Goal: Navigation & Orientation: Find specific page/section

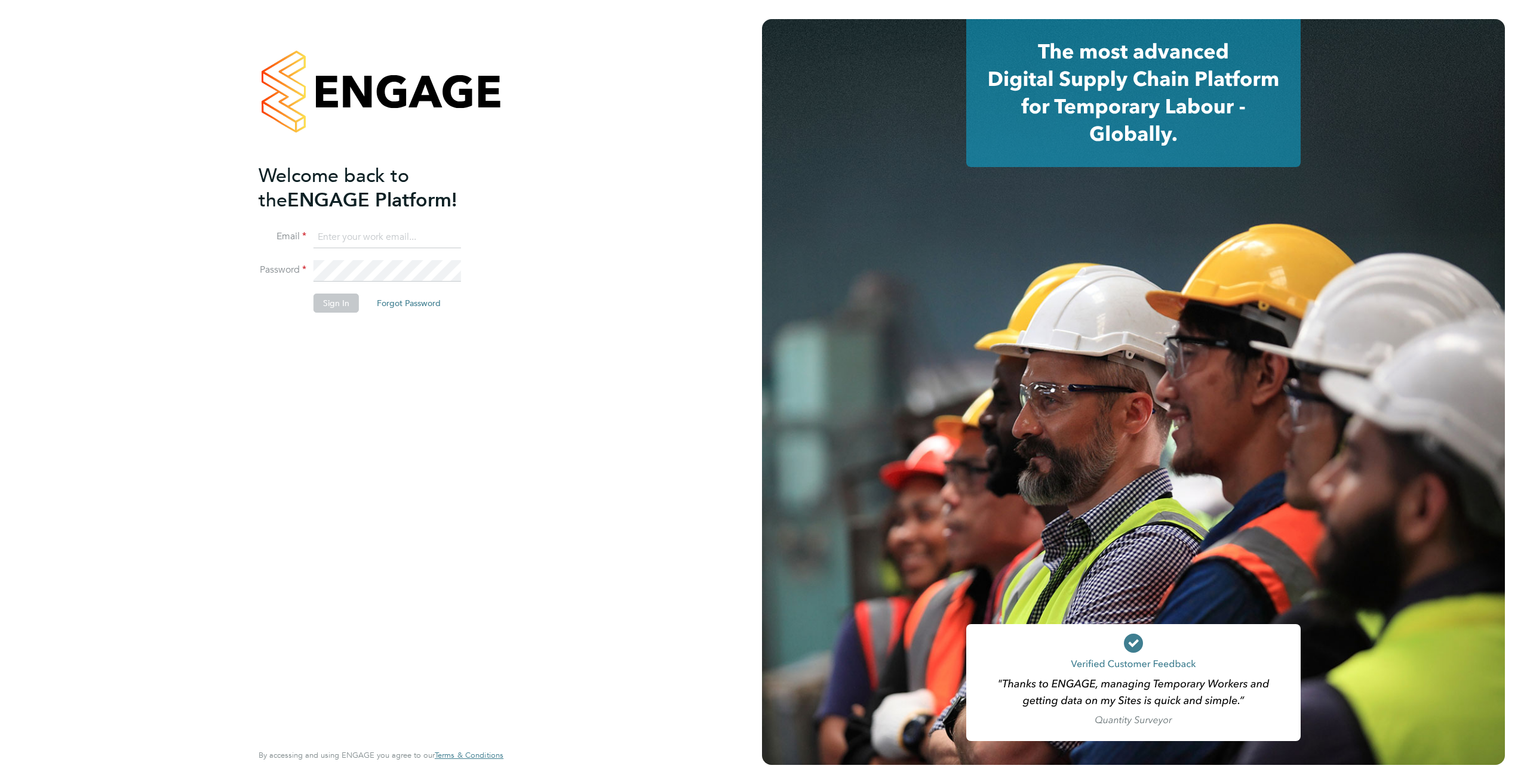
type input "jonathan@f-mead.com"
click at [326, 306] on button "Sign In" at bounding box center [336, 303] width 45 height 19
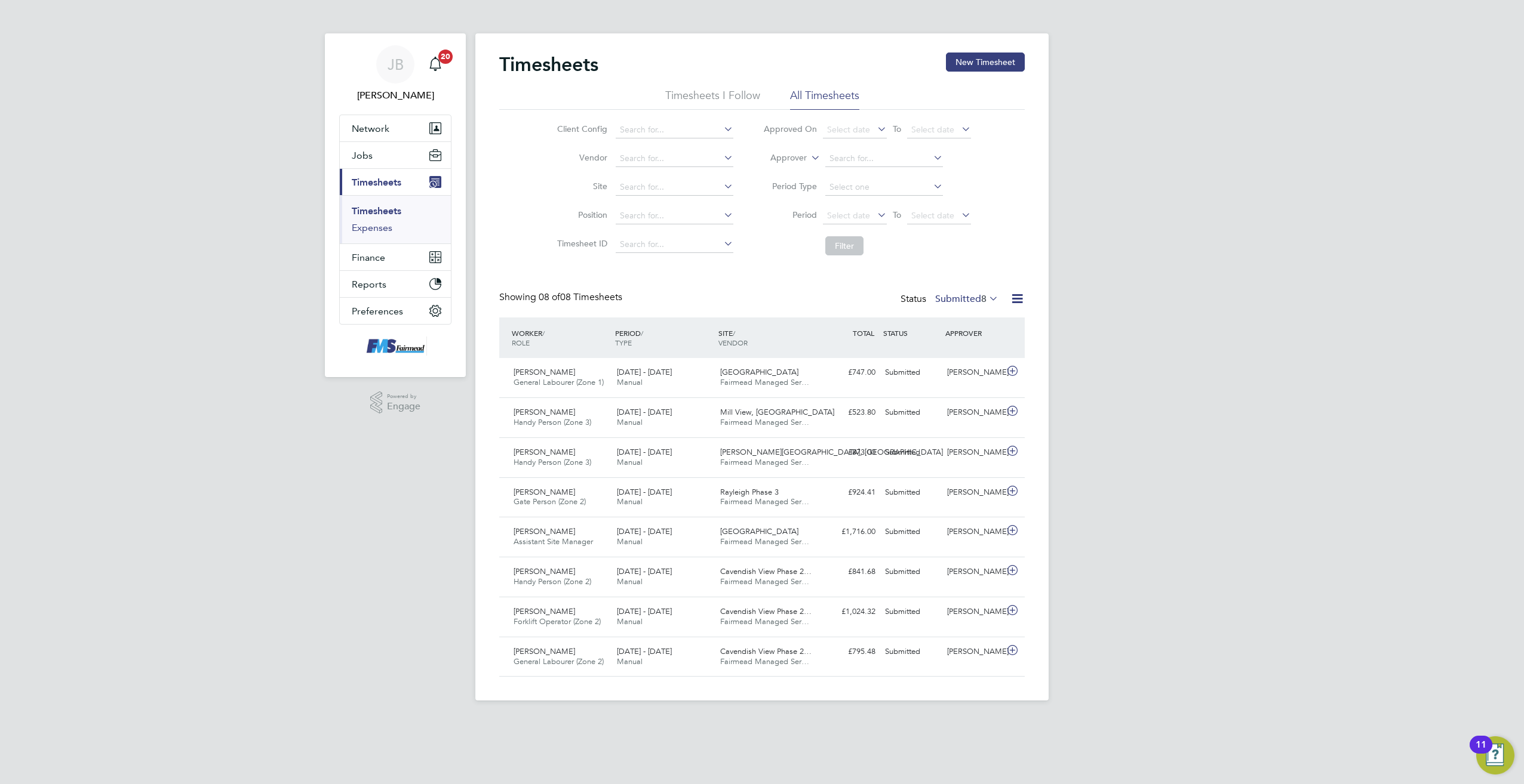
click at [379, 223] on link "Expenses" at bounding box center [372, 227] width 41 height 12
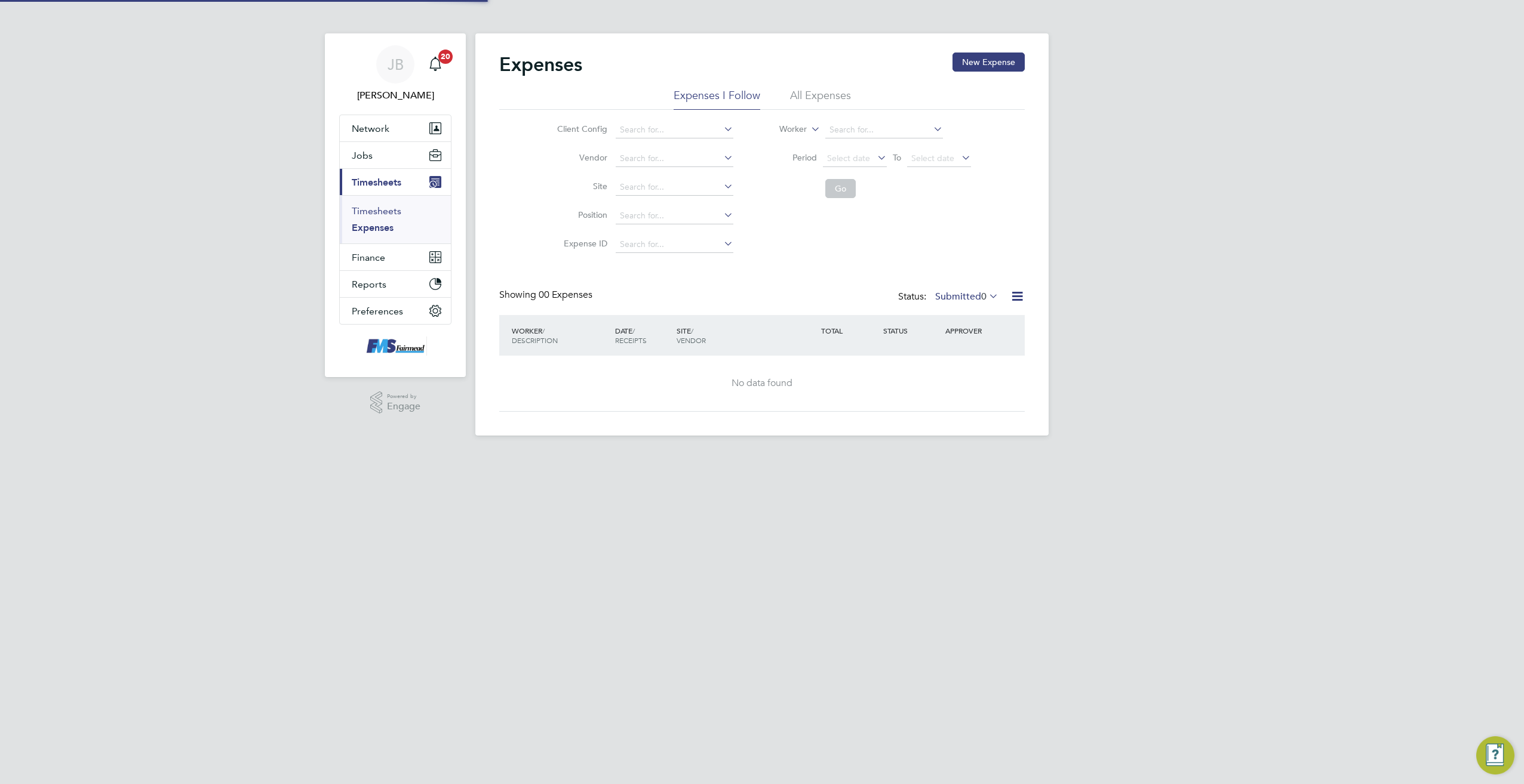
click at [379, 213] on link "Timesheets" at bounding box center [376, 210] width 50 height 12
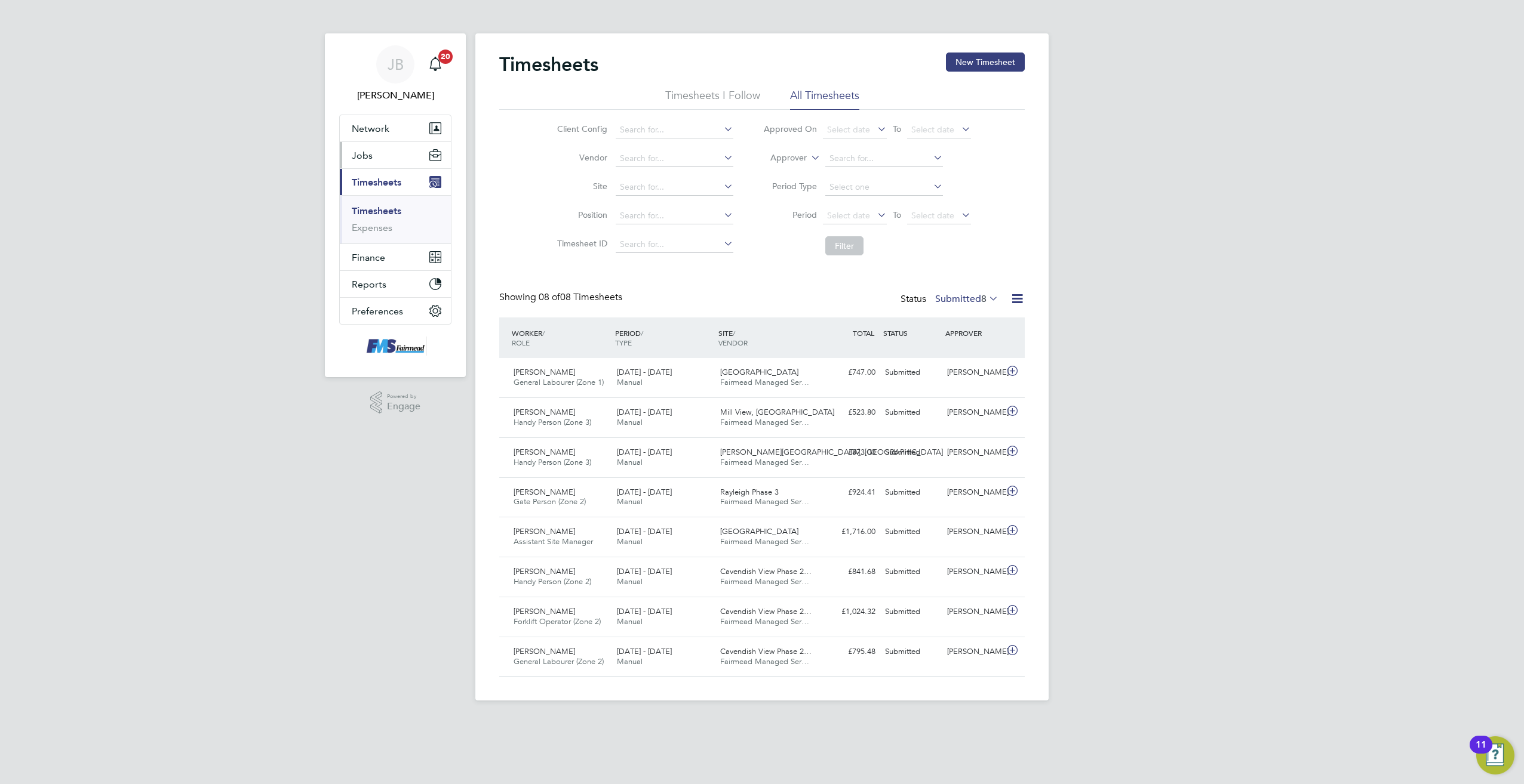
click at [366, 157] on span "Jobs" at bounding box center [362, 155] width 21 height 12
click at [379, 181] on link "Positions" at bounding box center [371, 184] width 39 height 12
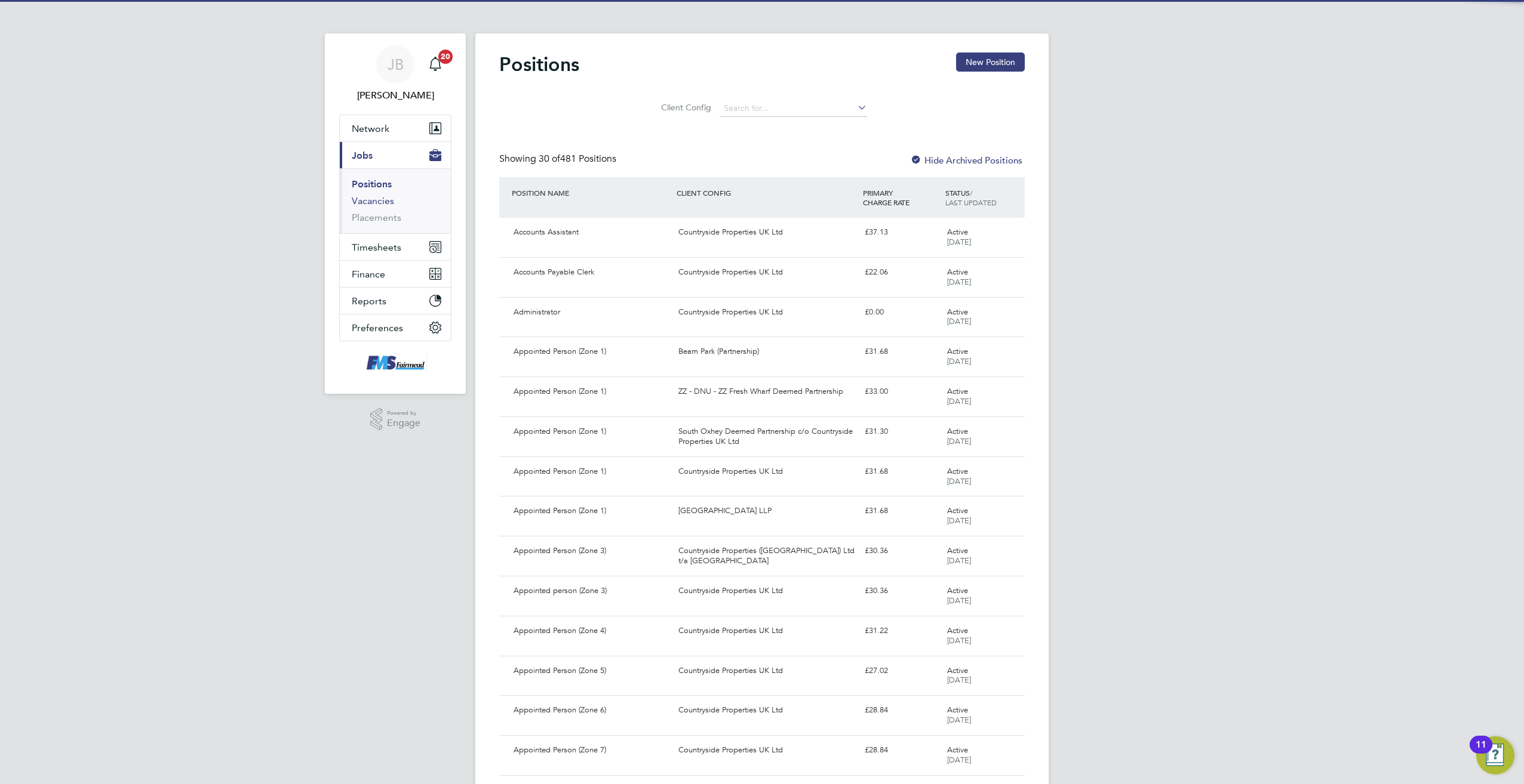
click at [388, 202] on link "Vacancies" at bounding box center [373, 200] width 42 height 12
